Goal: Transaction & Acquisition: Purchase product/service

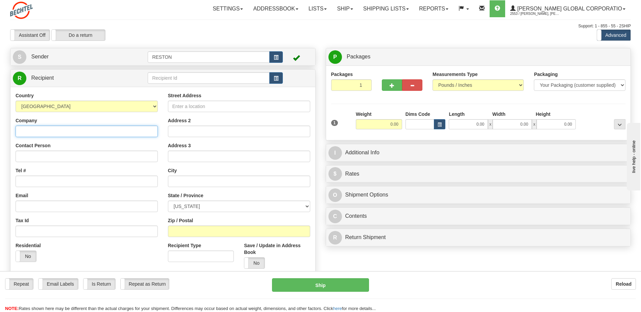
click at [37, 133] on input "Company" at bounding box center [87, 131] width 142 height 11
type input "[PERSON_NAME] & [PERSON_NAME] LLP"
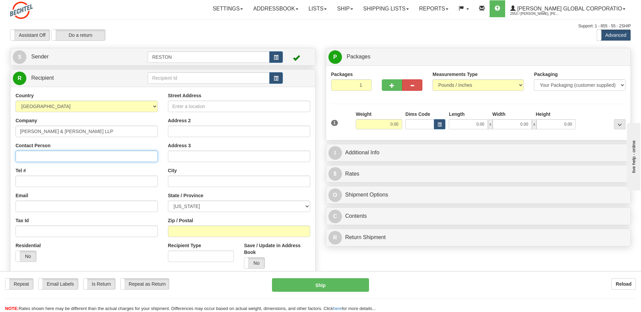
click at [34, 156] on input "Contact Person" at bounding box center [87, 156] width 142 height 11
type input "M. [PERSON_NAME]"
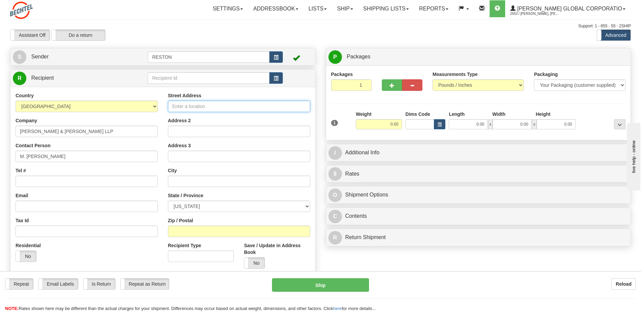
click at [185, 105] on input "Street Address" at bounding box center [239, 106] width 142 height 11
type input "[STREET_ADDRESS]"
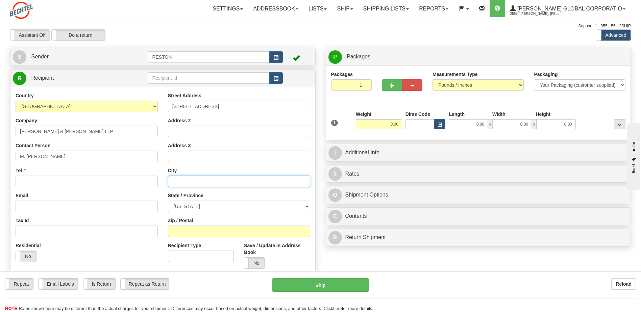
click at [179, 184] on input "text" at bounding box center [239, 181] width 142 height 11
type input "[US_STATE]"
click at [307, 206] on select "[US_STATE] [US_STATE] [US_STATE] [US_STATE] Armed Forces America Armed Forces E…" at bounding box center [239, 206] width 142 height 11
select select "NY"
click at [168, 201] on select "[US_STATE] [US_STATE] [US_STATE] [US_STATE] Armed Forces America Armed Forces E…" at bounding box center [239, 206] width 142 height 11
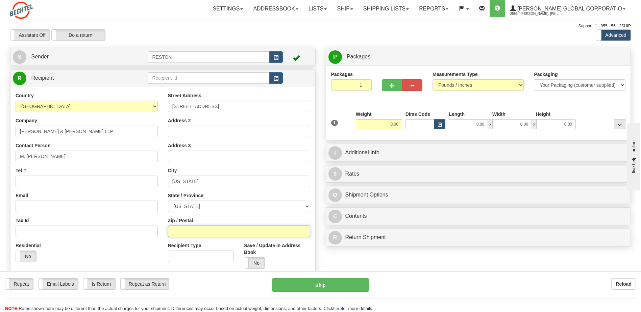
click at [193, 231] on input "Zip / Postal" at bounding box center [239, 231] width 142 height 11
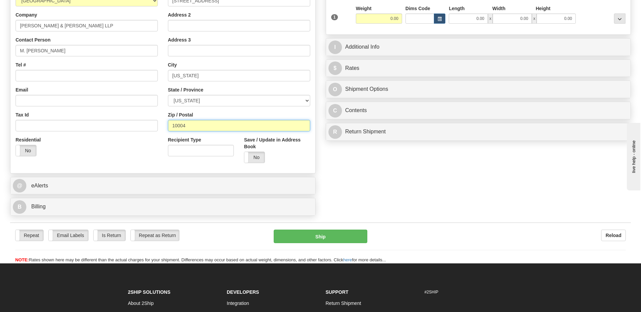
scroll to position [135, 0]
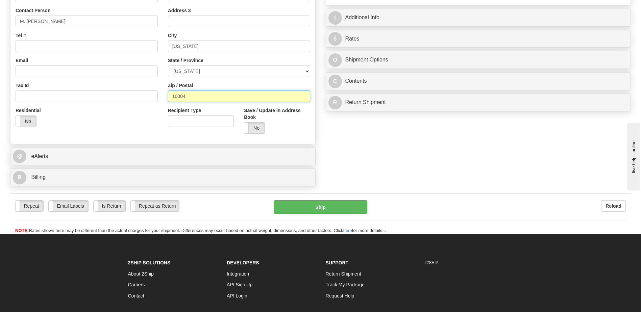
type input "10004"
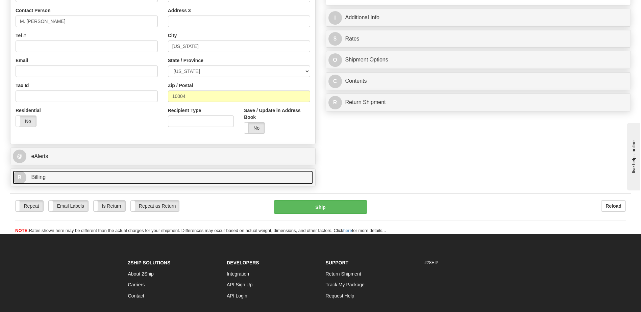
click at [76, 180] on link "B Billing" at bounding box center [163, 178] width 300 height 14
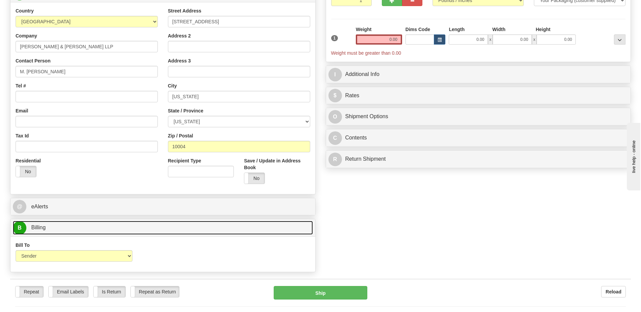
scroll to position [0, 0]
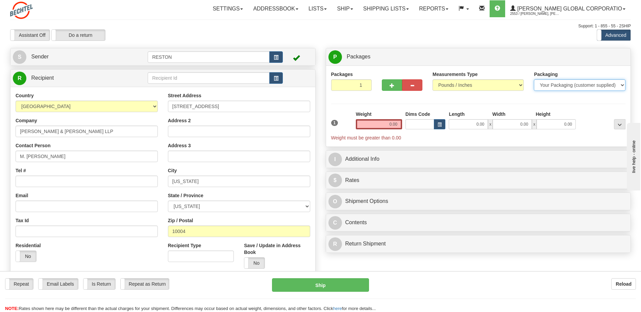
click at [624, 83] on select "Your Packaging (customer supplied) Envelope (carrier supplied) Pack (carrier su…" at bounding box center [579, 84] width 91 height 11
select select "2"
click at [534, 79] on select "Your Packaging (customer supplied) Envelope (carrier supplied) Pack (carrier su…" at bounding box center [579, 84] width 91 height 11
click at [382, 122] on input "0.00" at bounding box center [379, 124] width 46 height 10
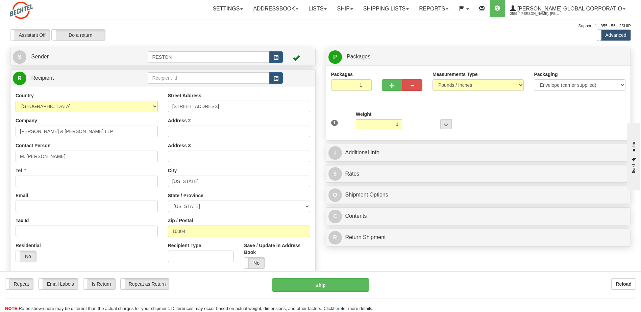
type input "1.00"
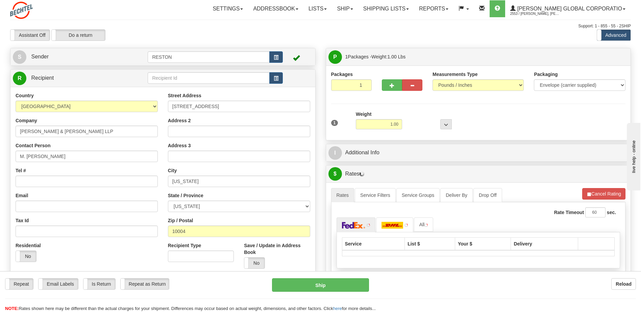
click at [507, 117] on div "1 Weight 1.00 Dims Code 0 x" at bounding box center [478, 123] width 298 height 24
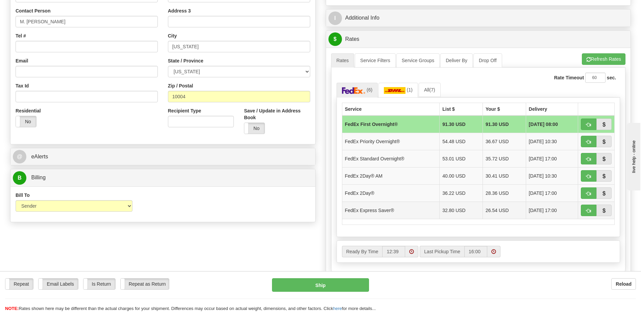
scroll to position [135, 0]
click at [587, 193] on span "button" at bounding box center [588, 193] width 5 height 4
type input "03"
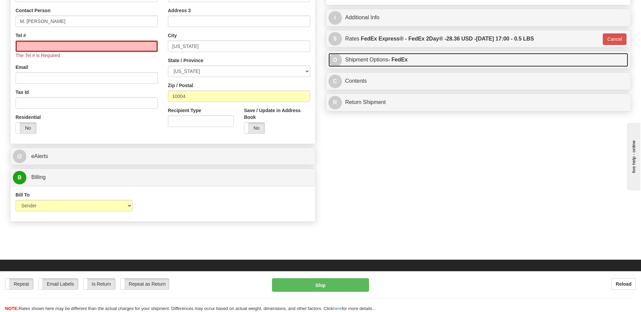
click at [429, 61] on link "O Shipment Options - FedEx" at bounding box center [478, 60] width 300 height 14
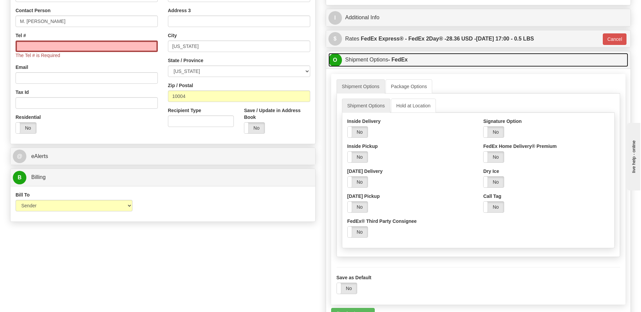
click at [423, 62] on link "O Shipment Options - FedEx" at bounding box center [478, 60] width 300 height 14
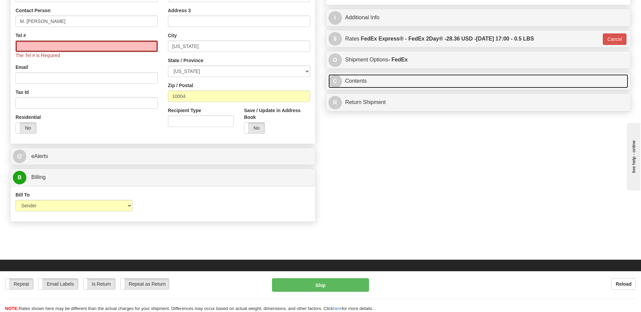
click at [392, 81] on link "C Contents" at bounding box center [478, 81] width 300 height 14
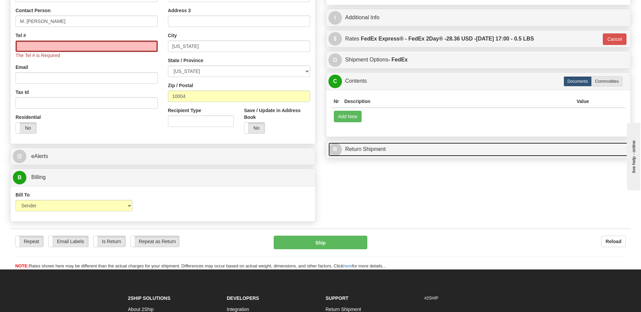
click at [406, 155] on link "R Return Shipment" at bounding box center [478, 150] width 300 height 14
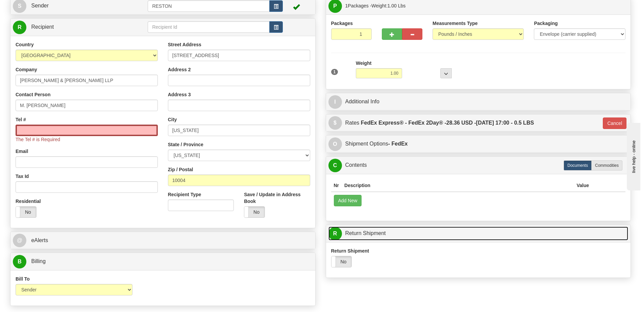
scroll to position [0, 0]
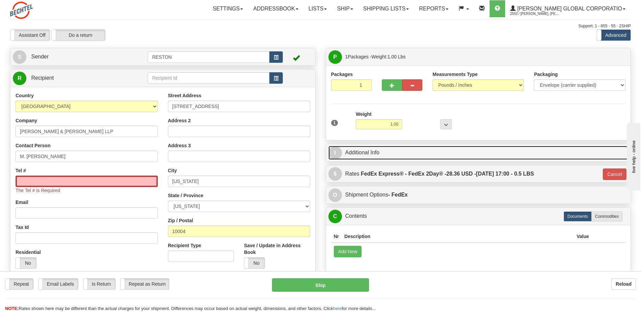
click at [407, 154] on link "I Additional Info" at bounding box center [478, 153] width 300 height 14
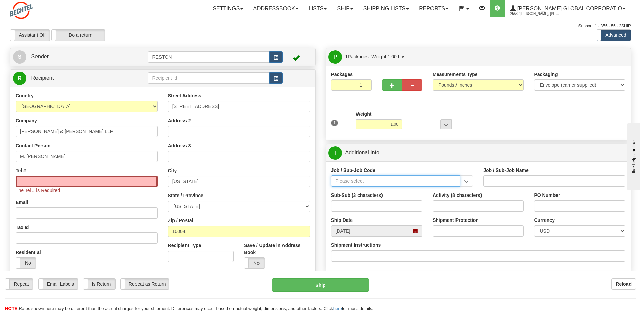
click at [349, 182] on input "Job / Sub-Job Code" at bounding box center [395, 180] width 129 height 11
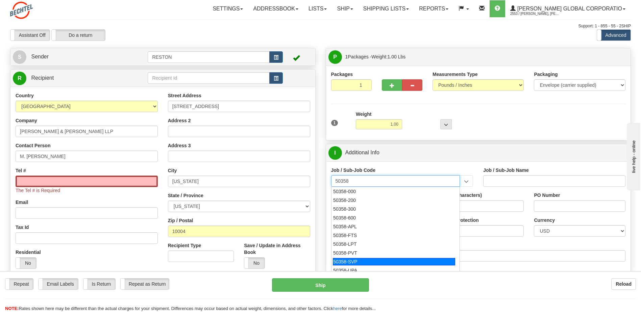
click at [354, 260] on div "50358-SVP" at bounding box center [394, 261] width 122 height 7
type input "50358-SVP"
type input "NS&E PRESIDENT - COSTS ASSOCIATED WITH SVPS"
type input "50358-SVP"
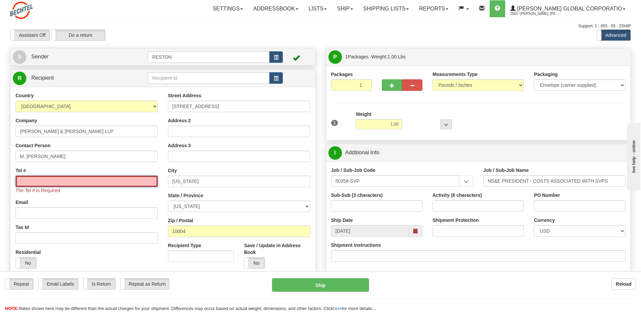
click at [21, 179] on input "Tel #" at bounding box center [87, 181] width 142 height 11
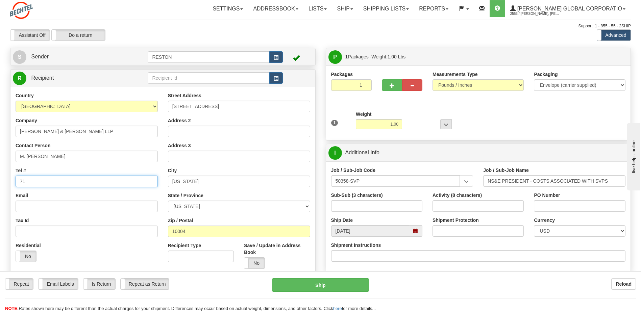
type input "7"
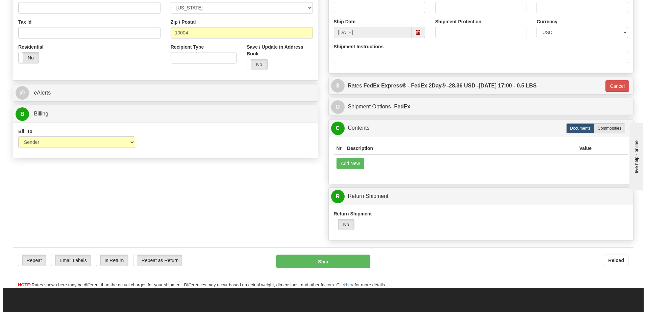
scroll to position [203, 0]
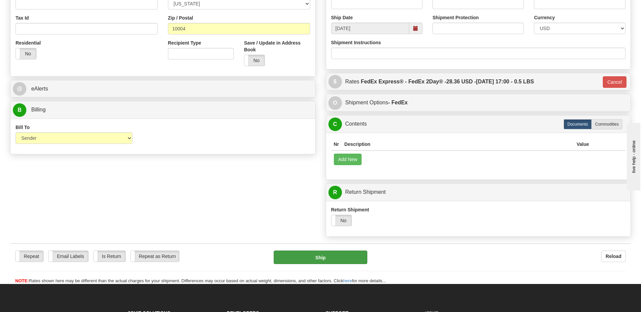
type input "[PHONE_NUMBER]"
click at [320, 257] on button "Ship" at bounding box center [320, 258] width 93 height 14
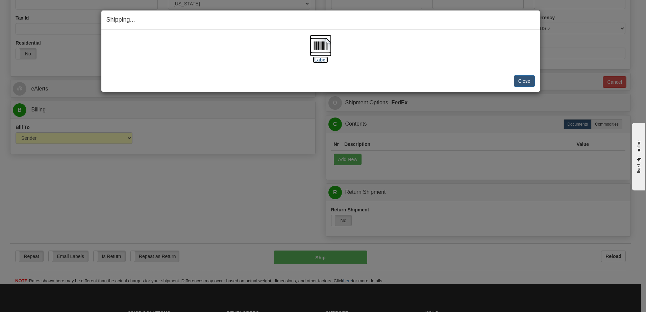
click at [325, 44] on img at bounding box center [321, 46] width 22 height 22
click at [521, 78] on button "Close" at bounding box center [524, 80] width 21 height 11
click at [524, 80] on button "Close" at bounding box center [524, 80] width 21 height 11
click at [522, 82] on button "Close" at bounding box center [524, 80] width 21 height 11
click at [522, 80] on button "Close" at bounding box center [524, 80] width 21 height 11
